Goal: Information Seeking & Learning: Find specific fact

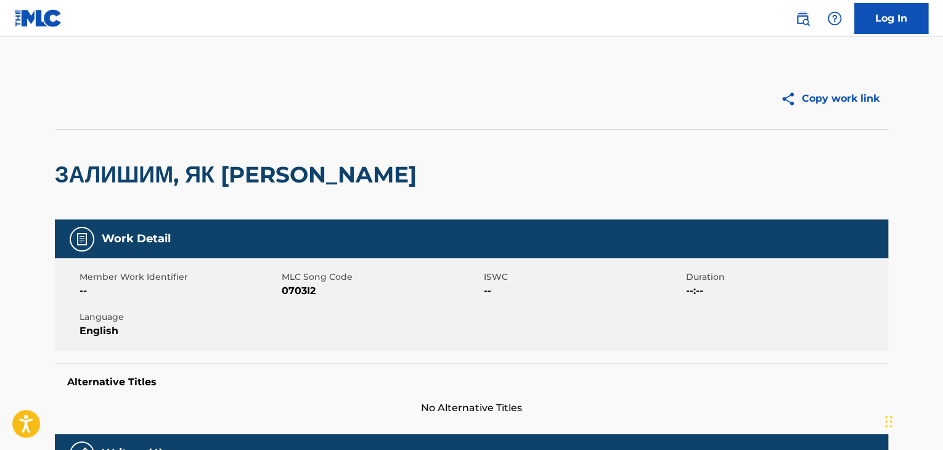
click at [802, 12] on img at bounding box center [802, 18] width 15 height 15
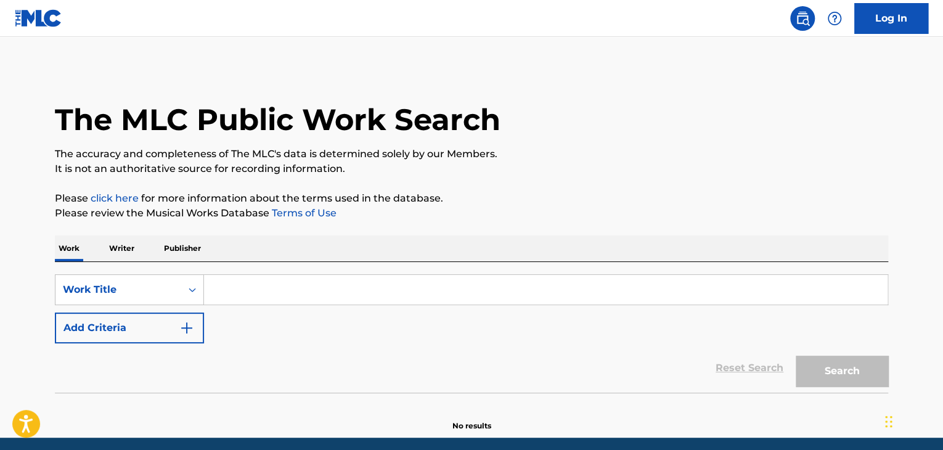
click at [257, 297] on input "Search Form" at bounding box center [546, 290] width 684 height 30
paste input "Dhaage"
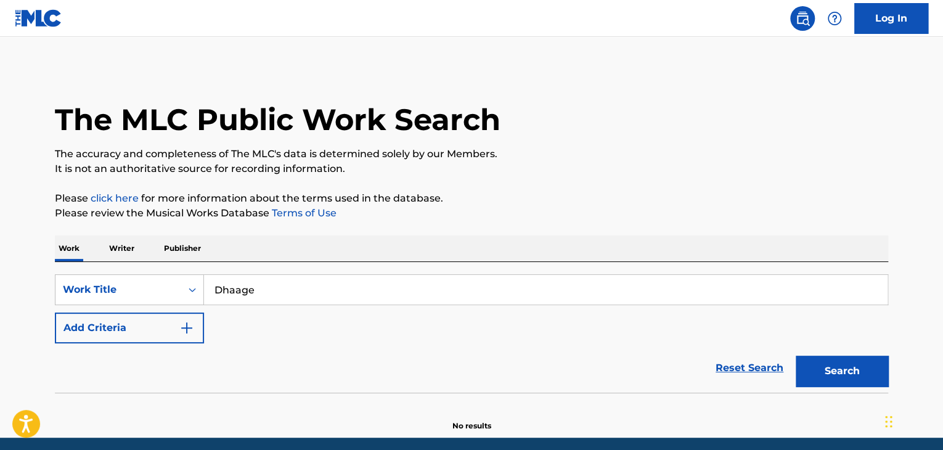
type input "Dhaage"
click at [540, 155] on p "The accuracy and completeness of The MLC's data is determined solely by our Mem…" at bounding box center [472, 154] width 834 height 15
click at [178, 331] on button "Add Criteria" at bounding box center [129, 328] width 149 height 31
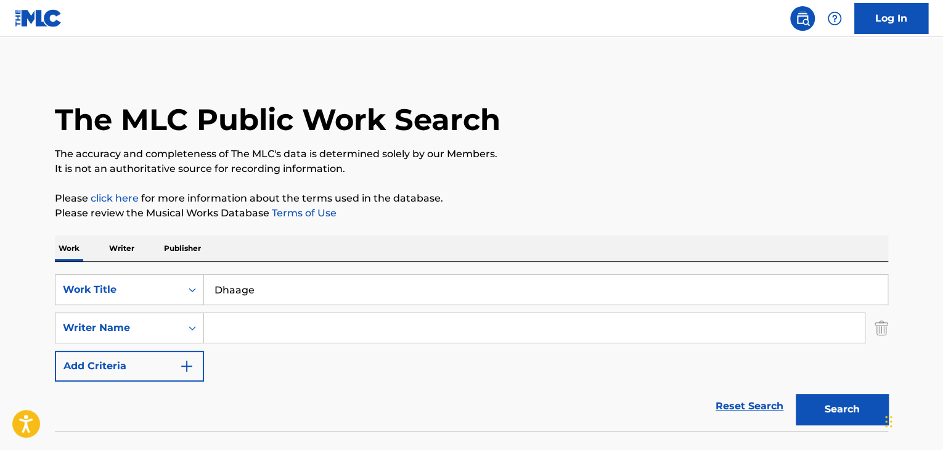
click at [224, 325] on input "Search Form" at bounding box center [534, 328] width 661 height 30
click at [237, 329] on input "Search Form" at bounding box center [534, 328] width 661 height 30
paste input "[PERSON_NAME]"
type input "[PERSON_NAME]"
click at [692, 155] on p "The accuracy and completeness of The MLC's data is determined solely by our Mem…" at bounding box center [472, 154] width 834 height 15
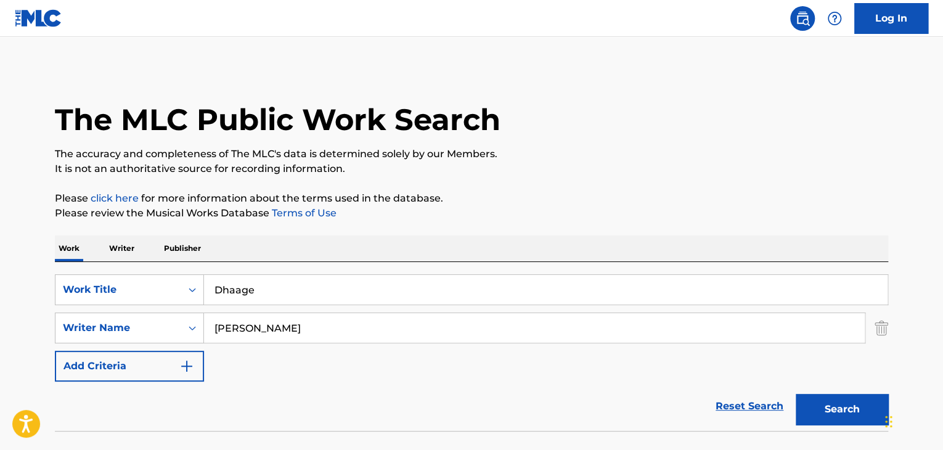
click at [840, 407] on button "Search" at bounding box center [842, 409] width 92 height 31
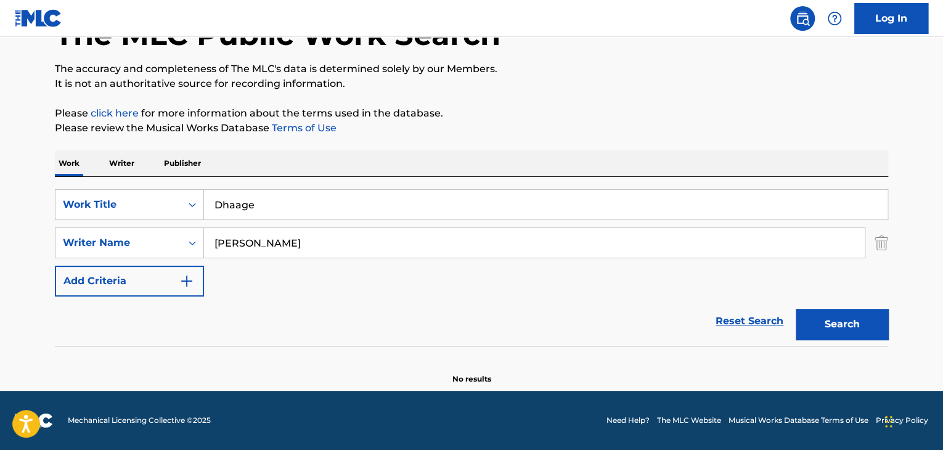
click at [263, 247] on input "[PERSON_NAME]" at bounding box center [534, 243] width 661 height 30
click at [796, 309] on button "Search" at bounding box center [842, 324] width 92 height 31
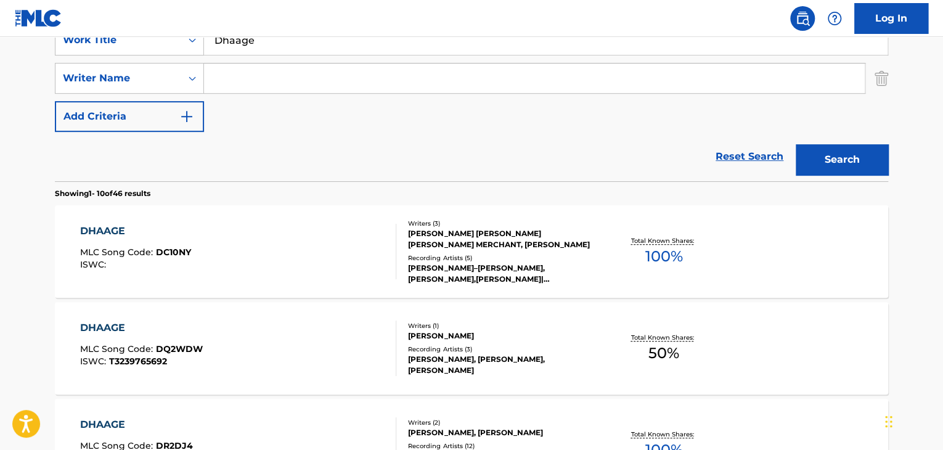
scroll to position [173, 0]
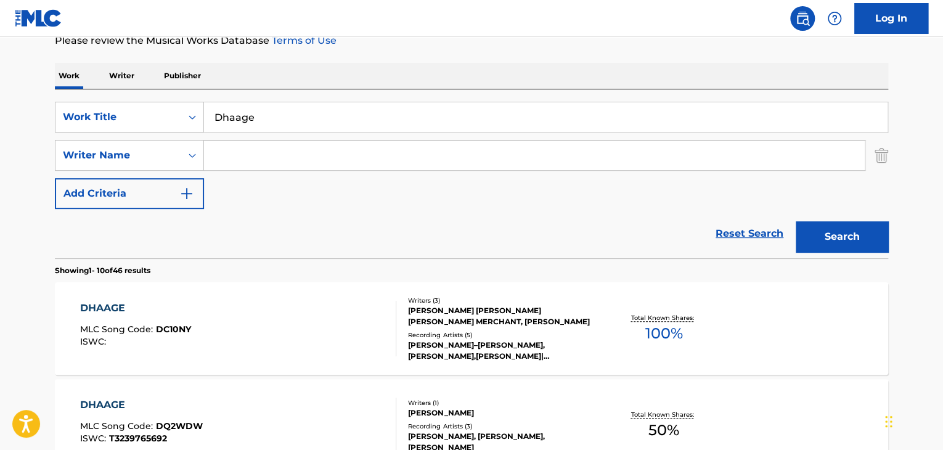
click at [228, 160] on input "Search Form" at bounding box center [534, 156] width 661 height 30
paste input "[PERSON_NAME]"
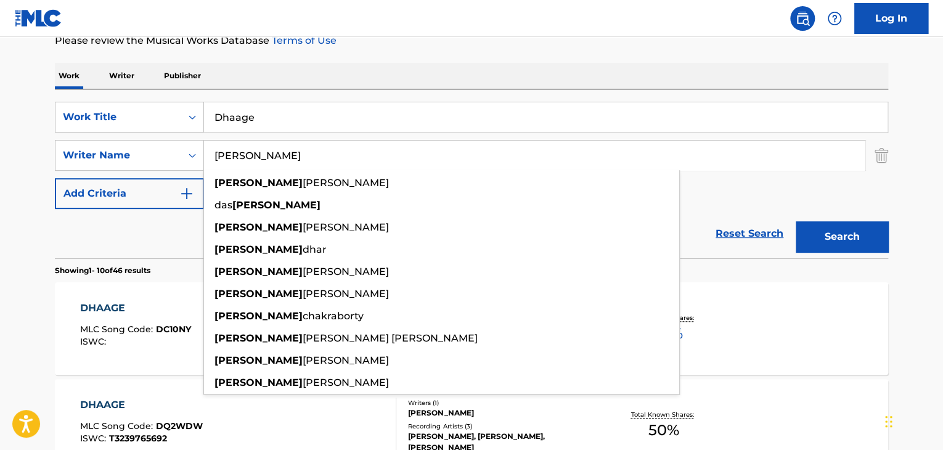
type input "[PERSON_NAME]"
click at [834, 237] on button "Search" at bounding box center [842, 236] width 92 height 31
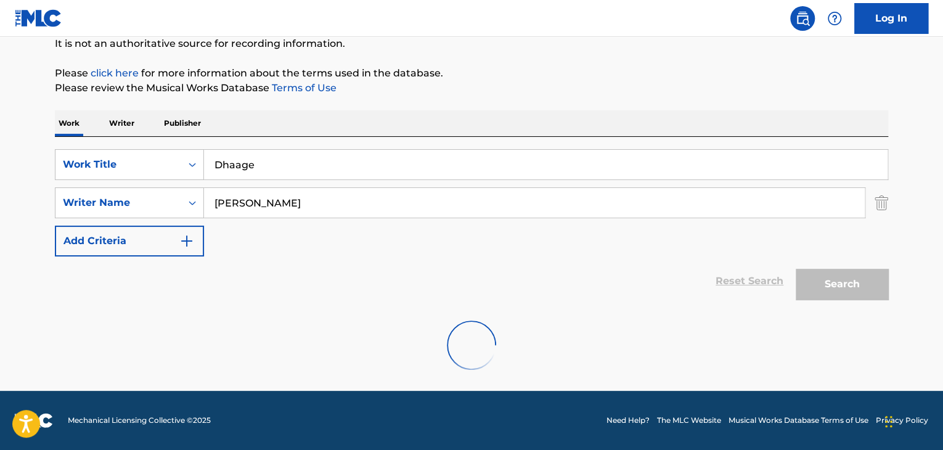
scroll to position [85, 0]
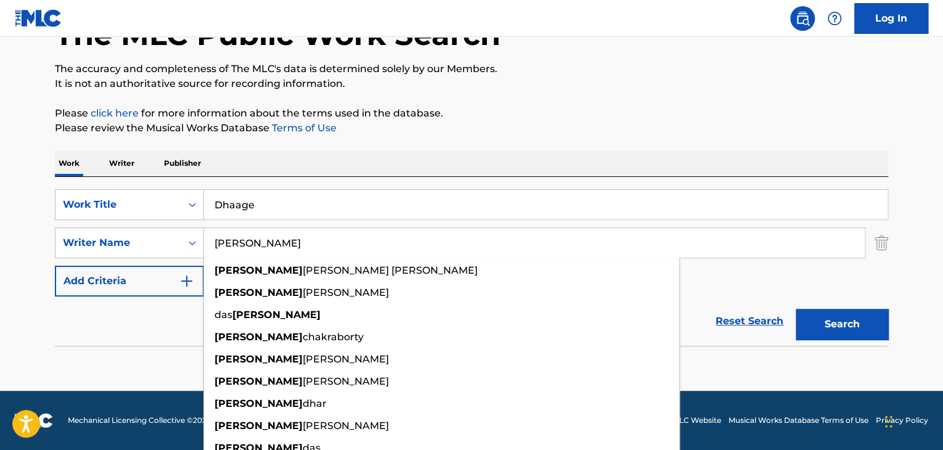
click at [237, 239] on input "[PERSON_NAME]" at bounding box center [534, 243] width 661 height 30
